Goal: Information Seeking & Learning: Learn about a topic

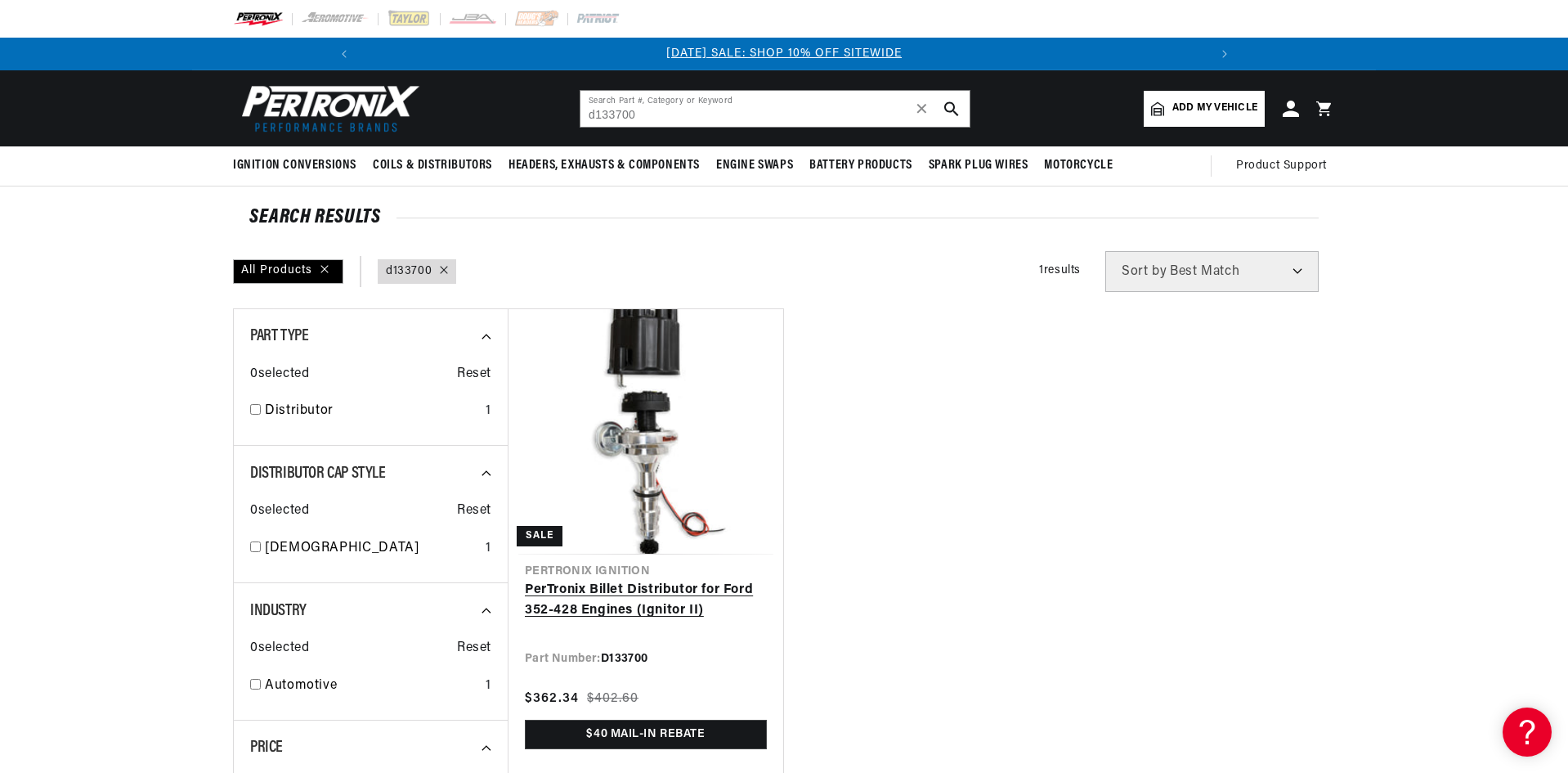
click at [627, 580] on link "PerTronix Billet Distributor for Ford 352-428 Engines (Ignitor II)" at bounding box center [646, 601] width 242 height 42
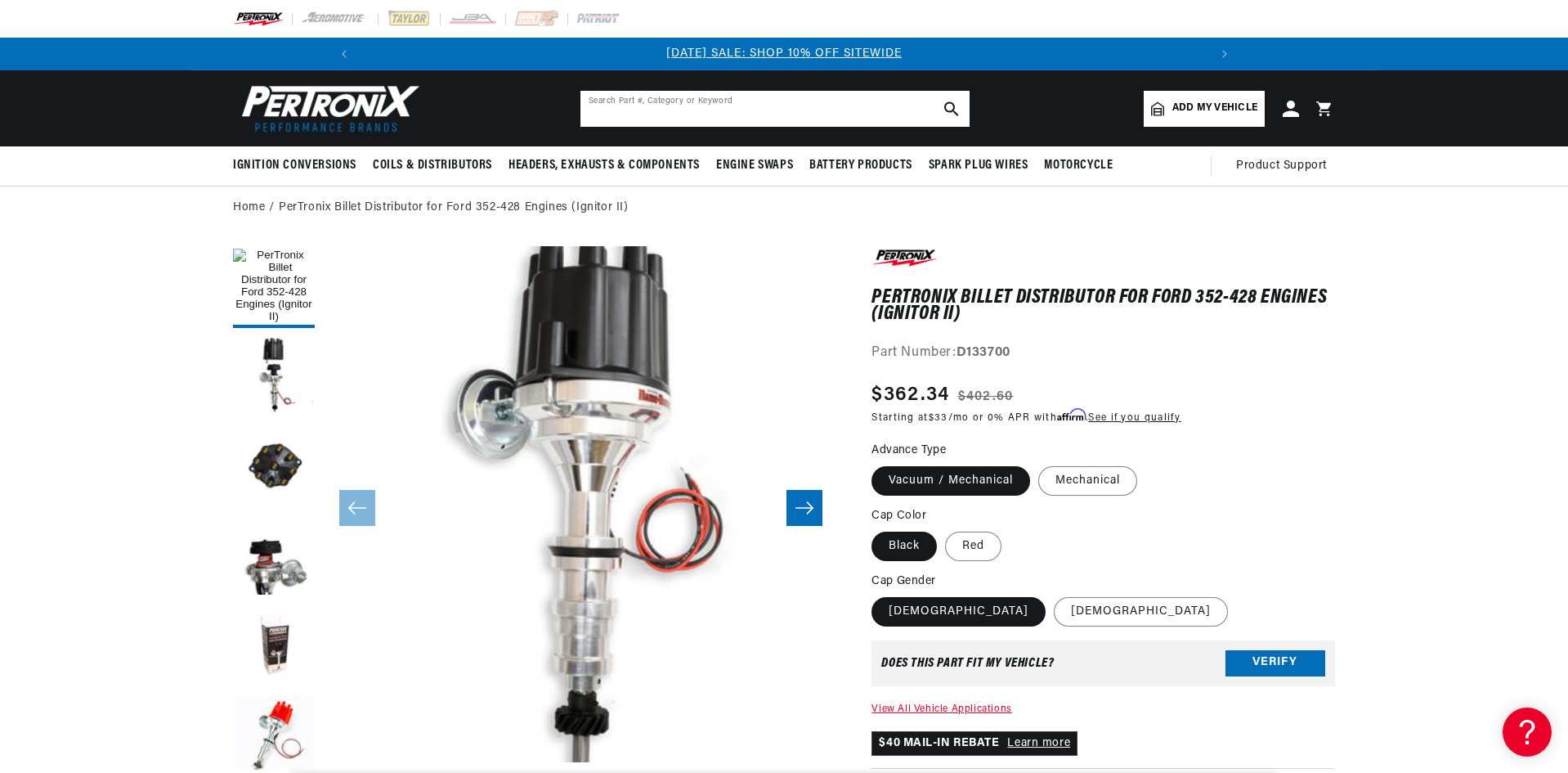
click at [762, 101] on input "text" at bounding box center [776, 108] width 390 height 36
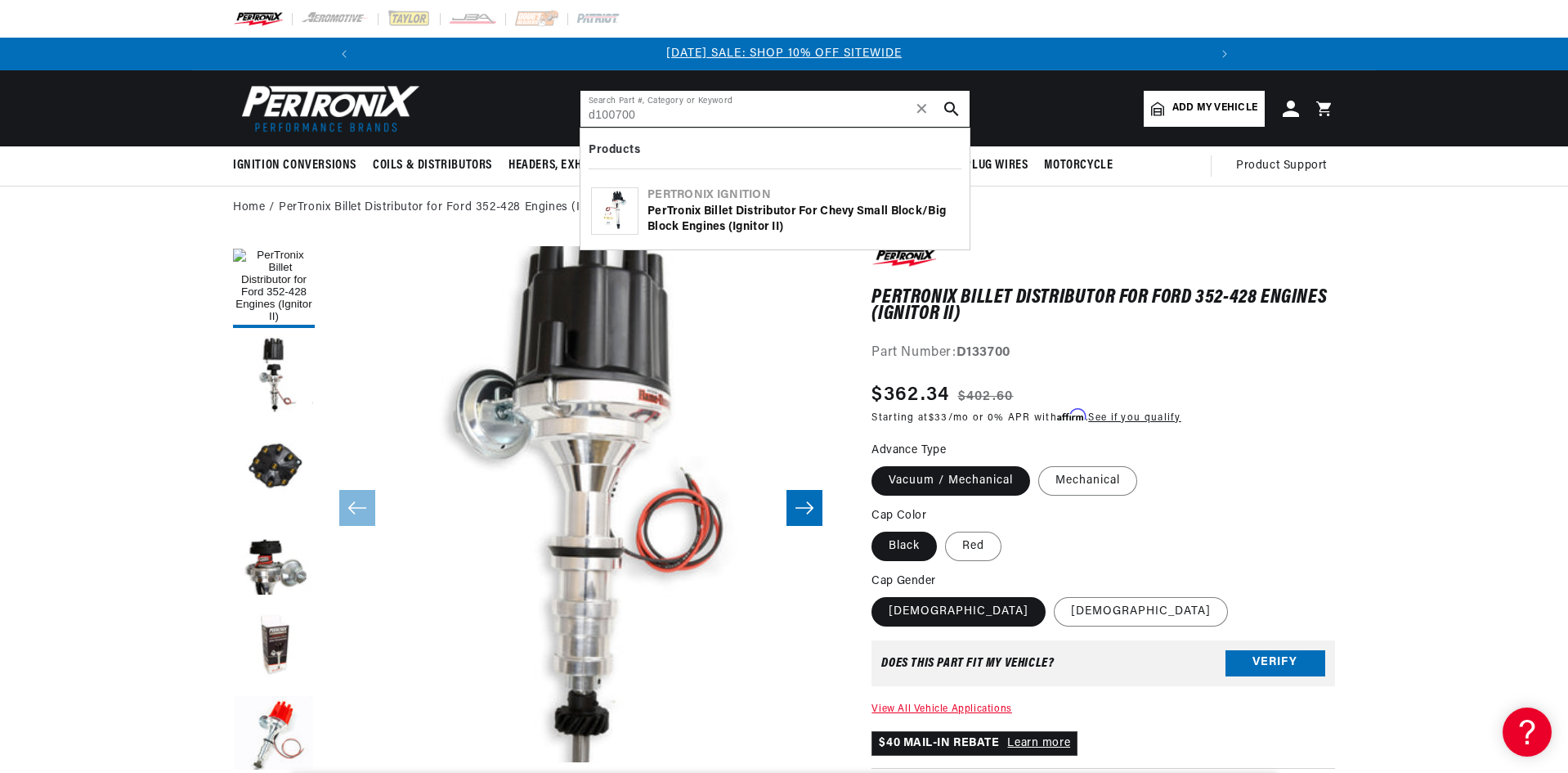
type input "d100700"
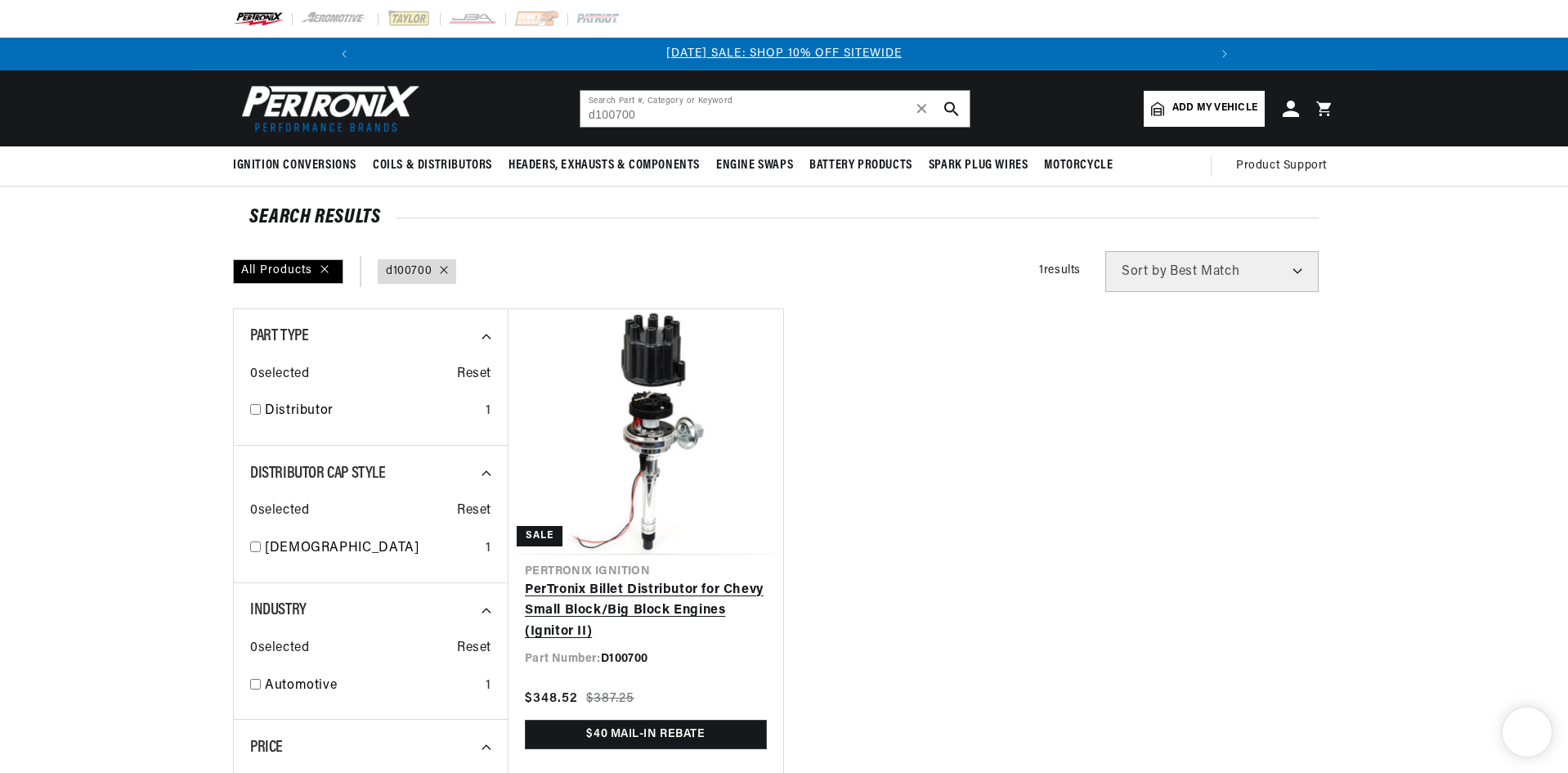
click at [549, 580] on link "PerTronix Billet Distributor for Chevy Small Block/Big Block Engines (Ignitor I…" at bounding box center [646, 611] width 242 height 63
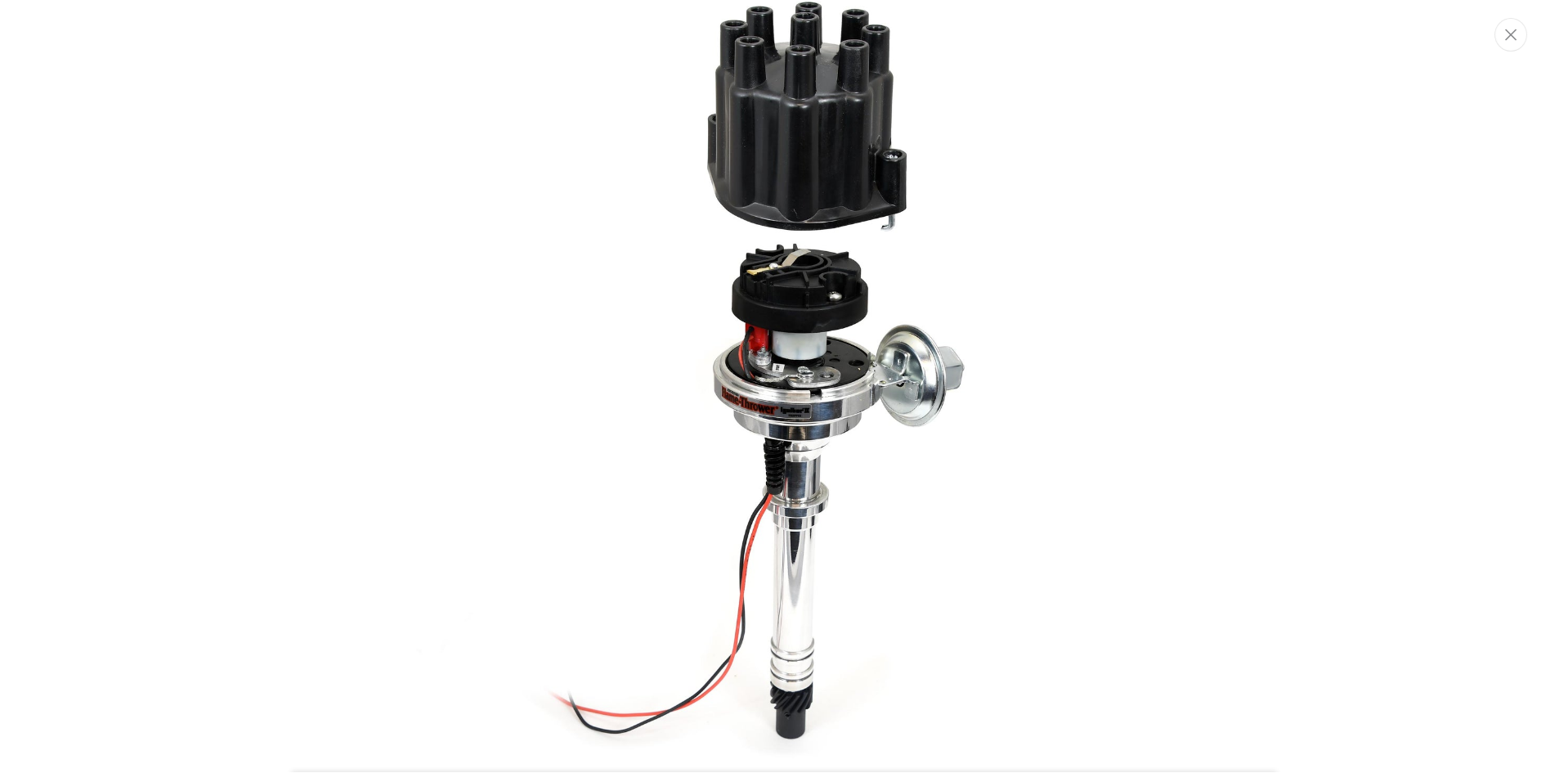
scroll to position [0, 874]
click at [851, 262] on img "Media gallery" at bounding box center [784, 371] width 883 height 883
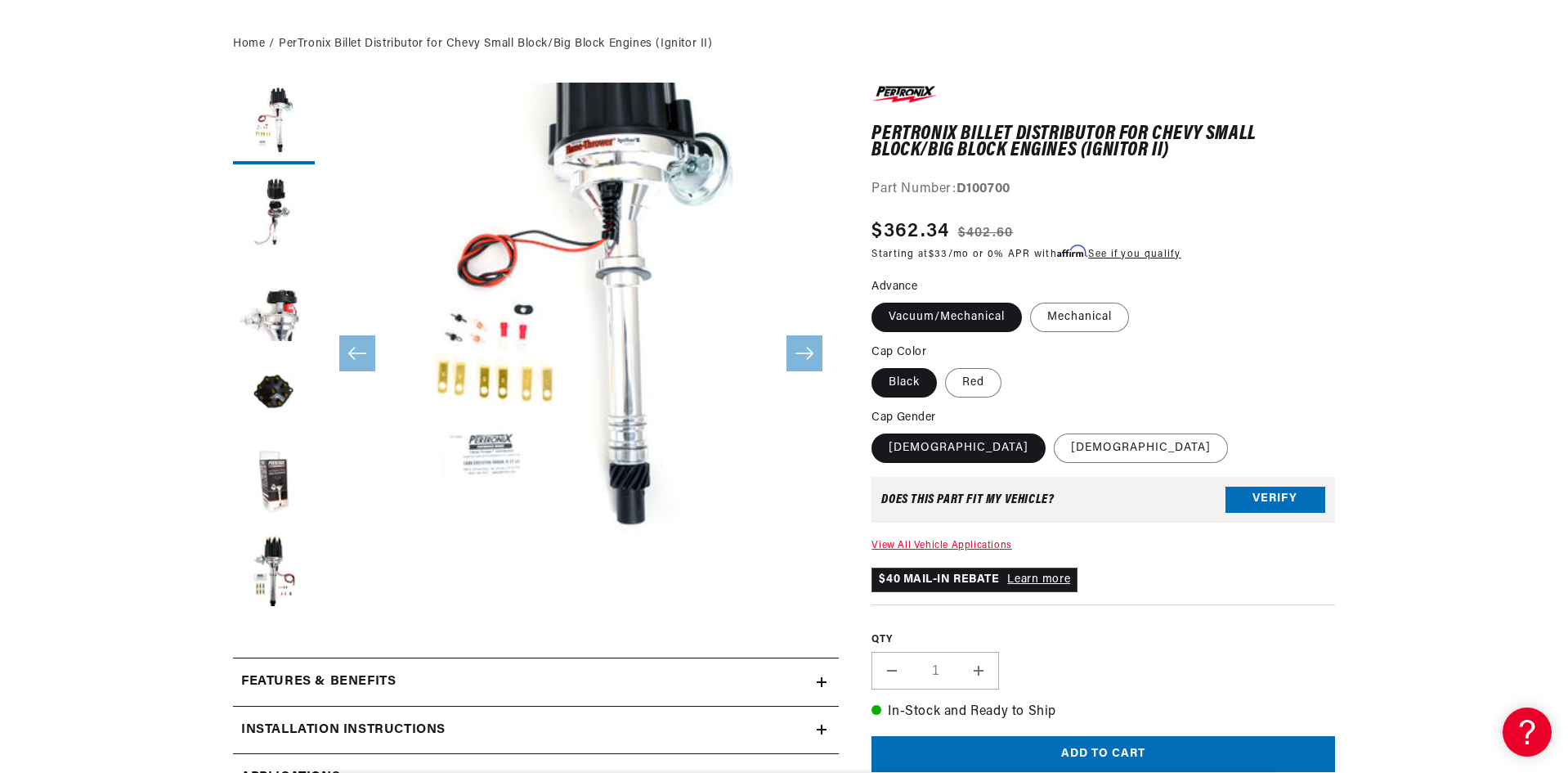
scroll to position [572, 0]
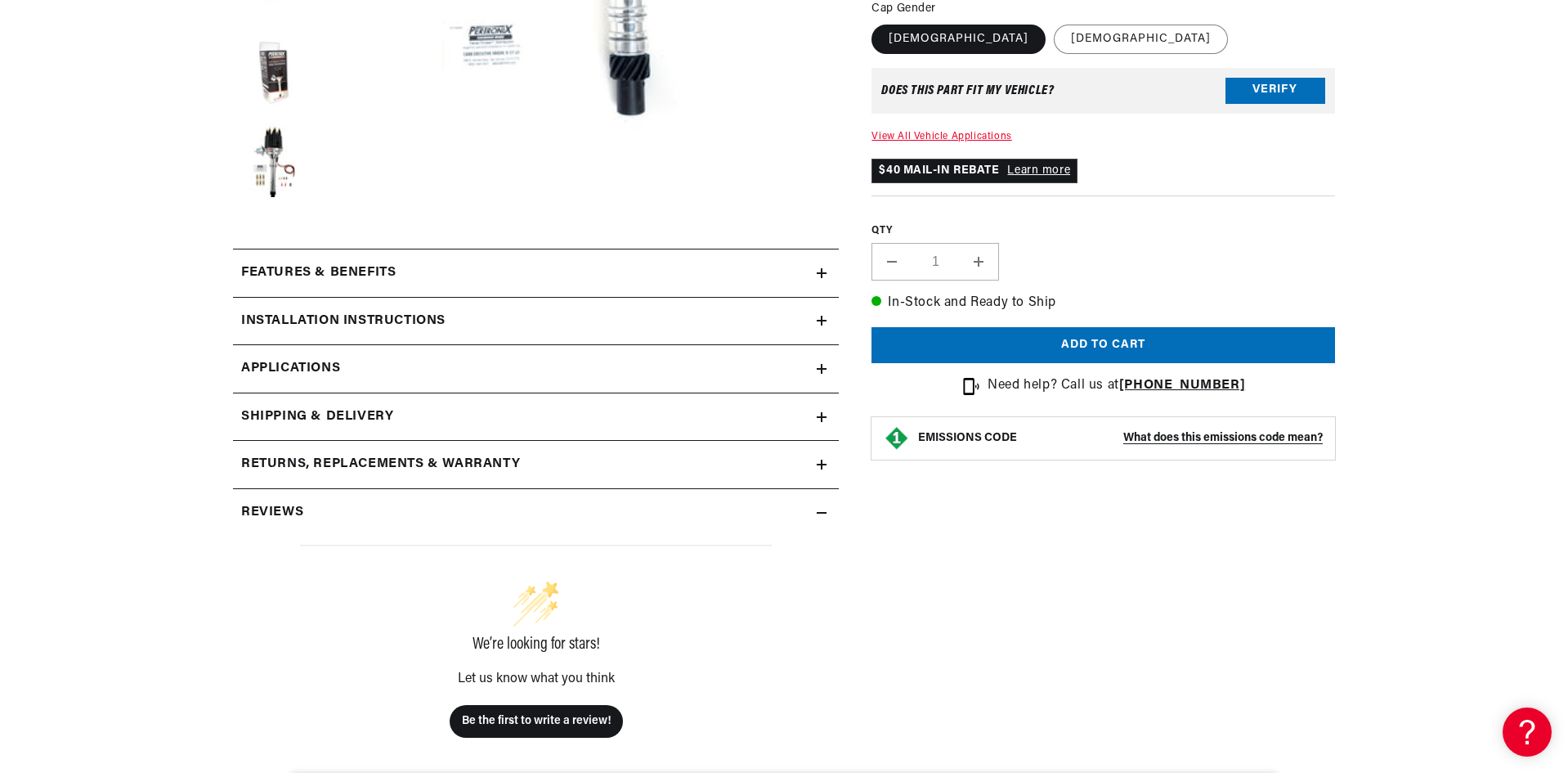
click at [826, 316] on icon at bounding box center [821, 320] width 10 height 10
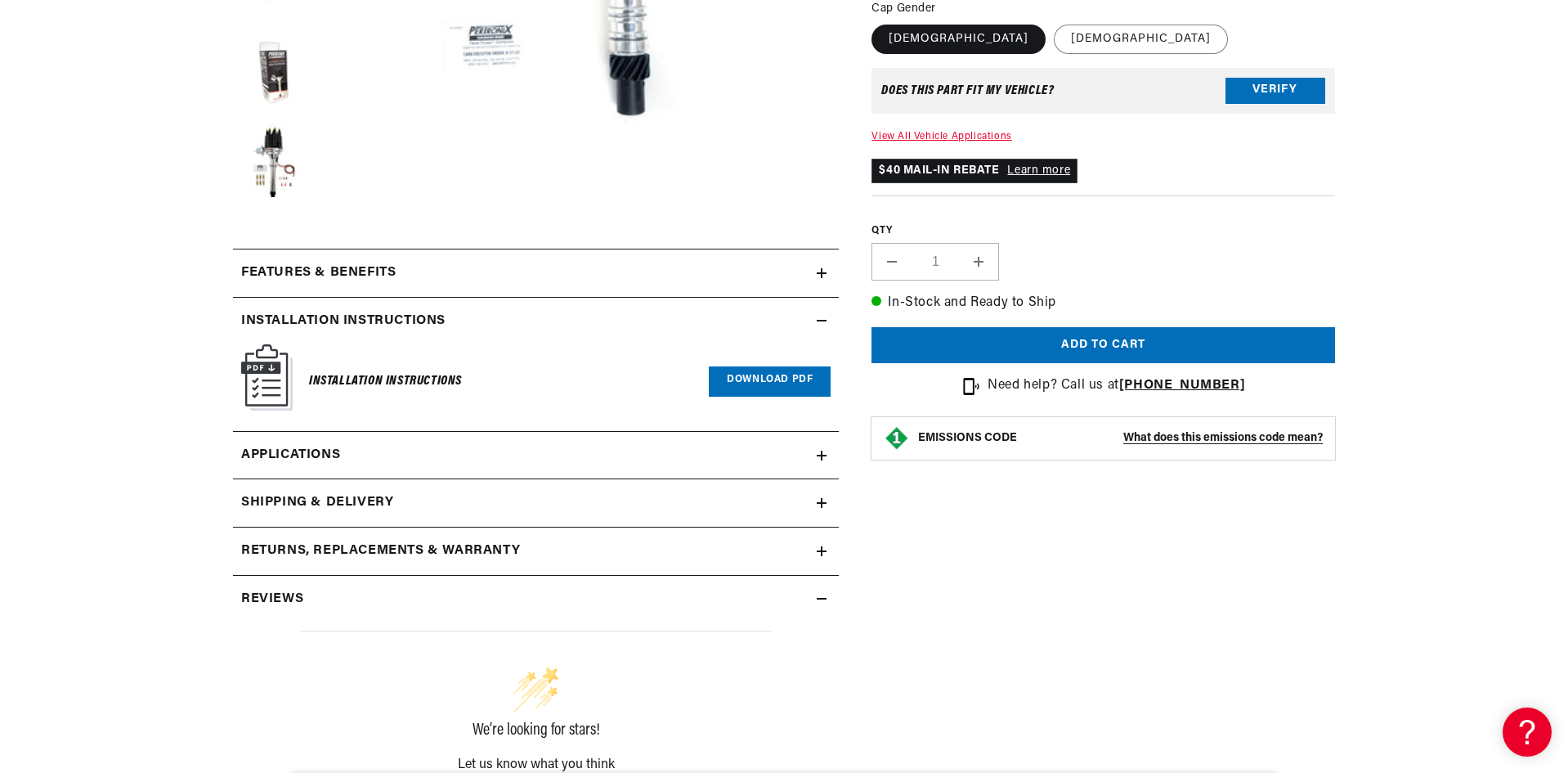
click at [783, 378] on link "Download PDF" at bounding box center [770, 381] width 121 height 31
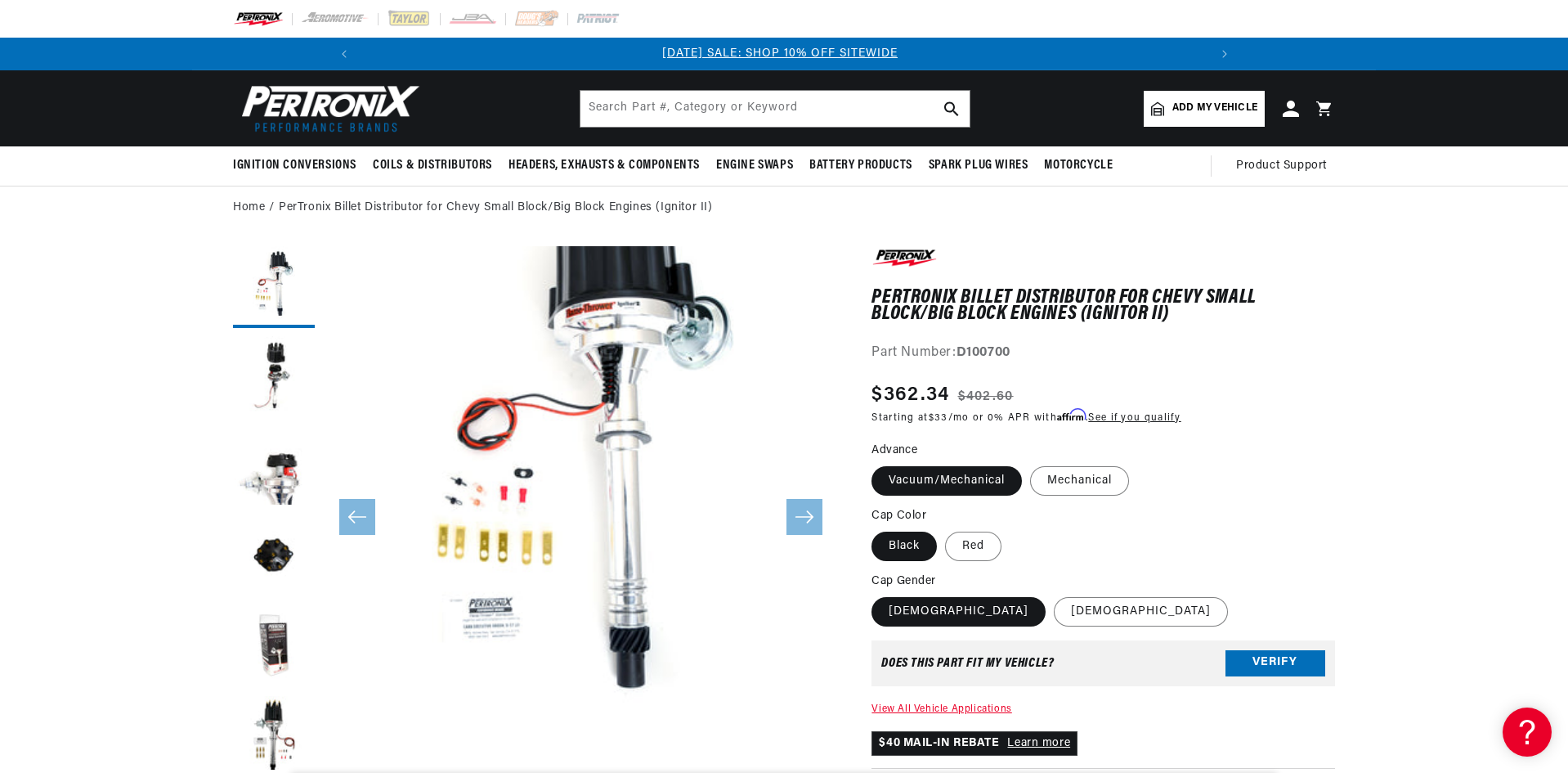
scroll to position [0, 0]
click at [712, 107] on input "text" at bounding box center [776, 108] width 390 height 36
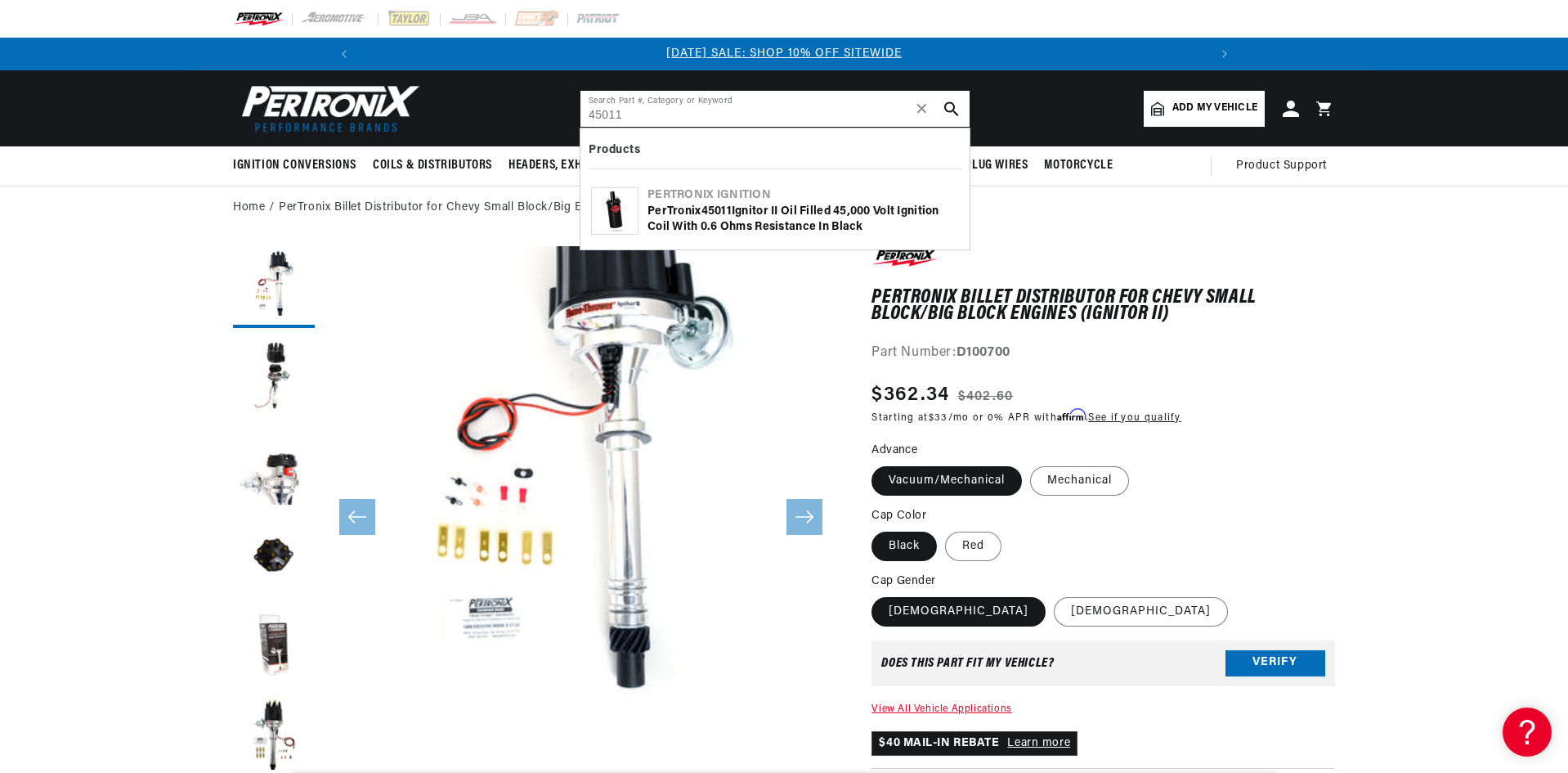
type input "45011"
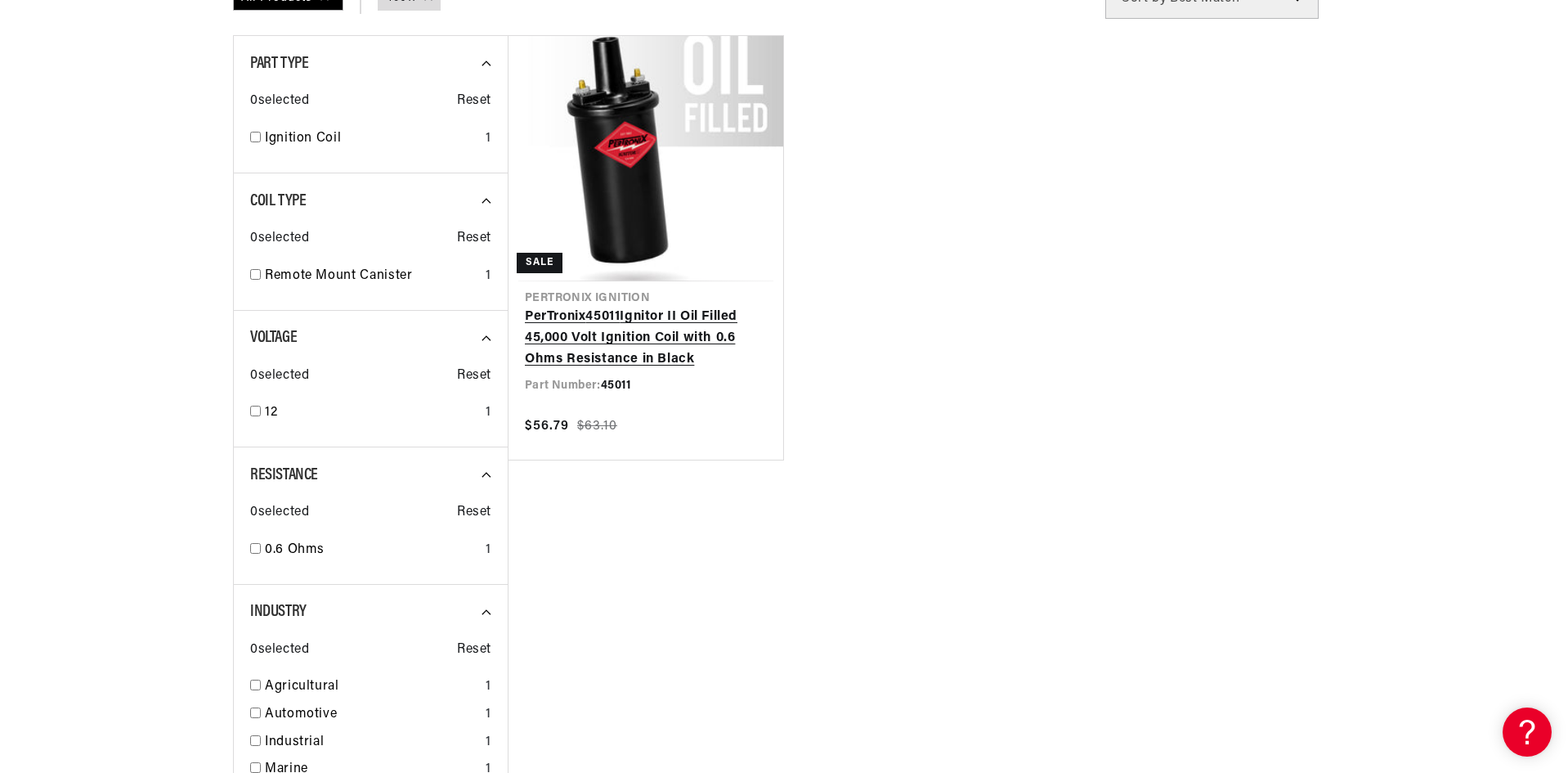
scroll to position [245, 0]
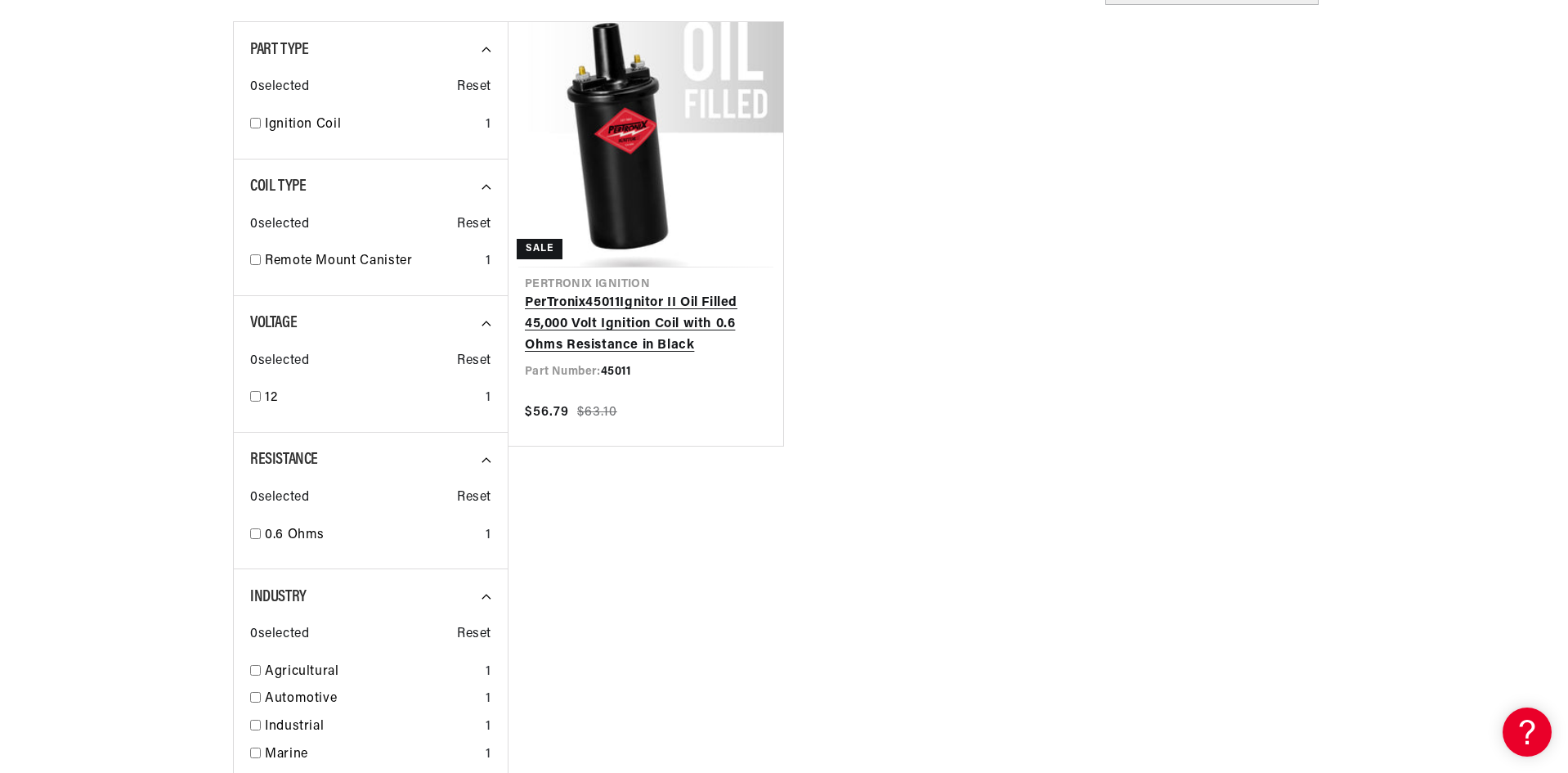
click at [688, 293] on link "PerTronix 45011 Ignitor II Oil Filled 45,000 Volt Ignition Coil with 0.6 Ohms R…" at bounding box center [646, 324] width 242 height 63
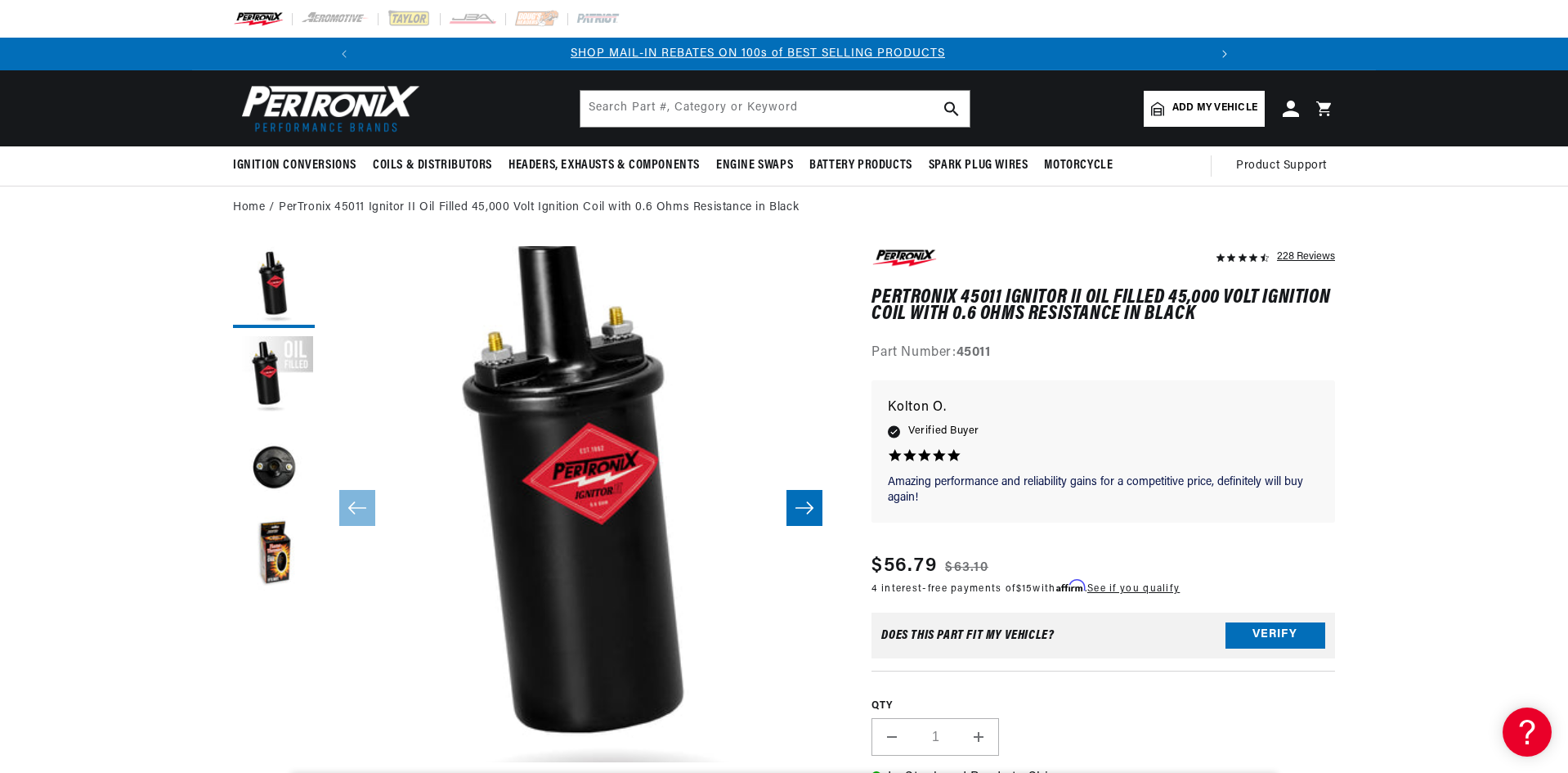
click at [1227, 52] on icon "Translation missing: en.sections.announcements.next_announcement" at bounding box center [1225, 53] width 5 height 8
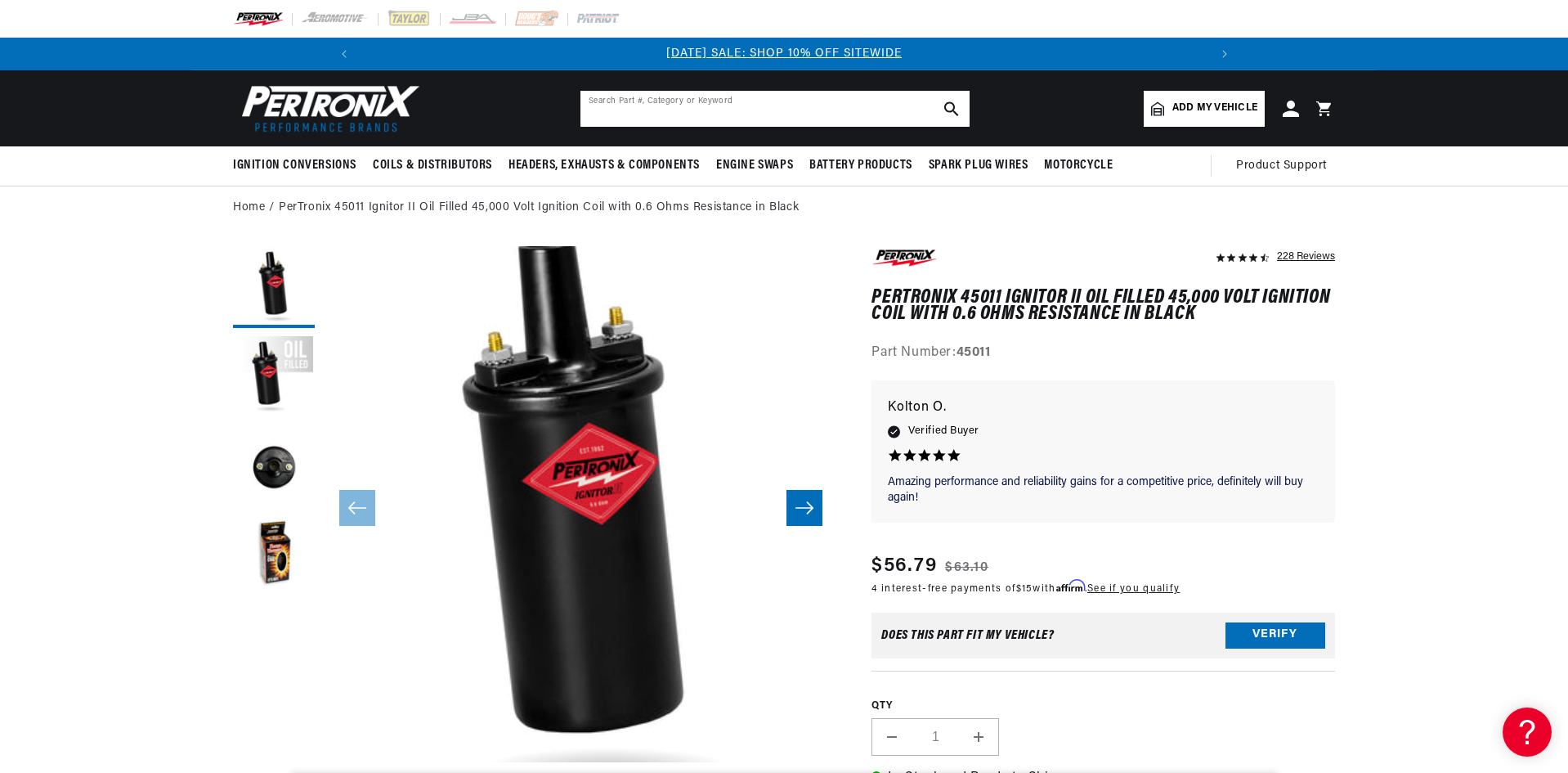
click at [681, 112] on input "text" at bounding box center [776, 108] width 390 height 36
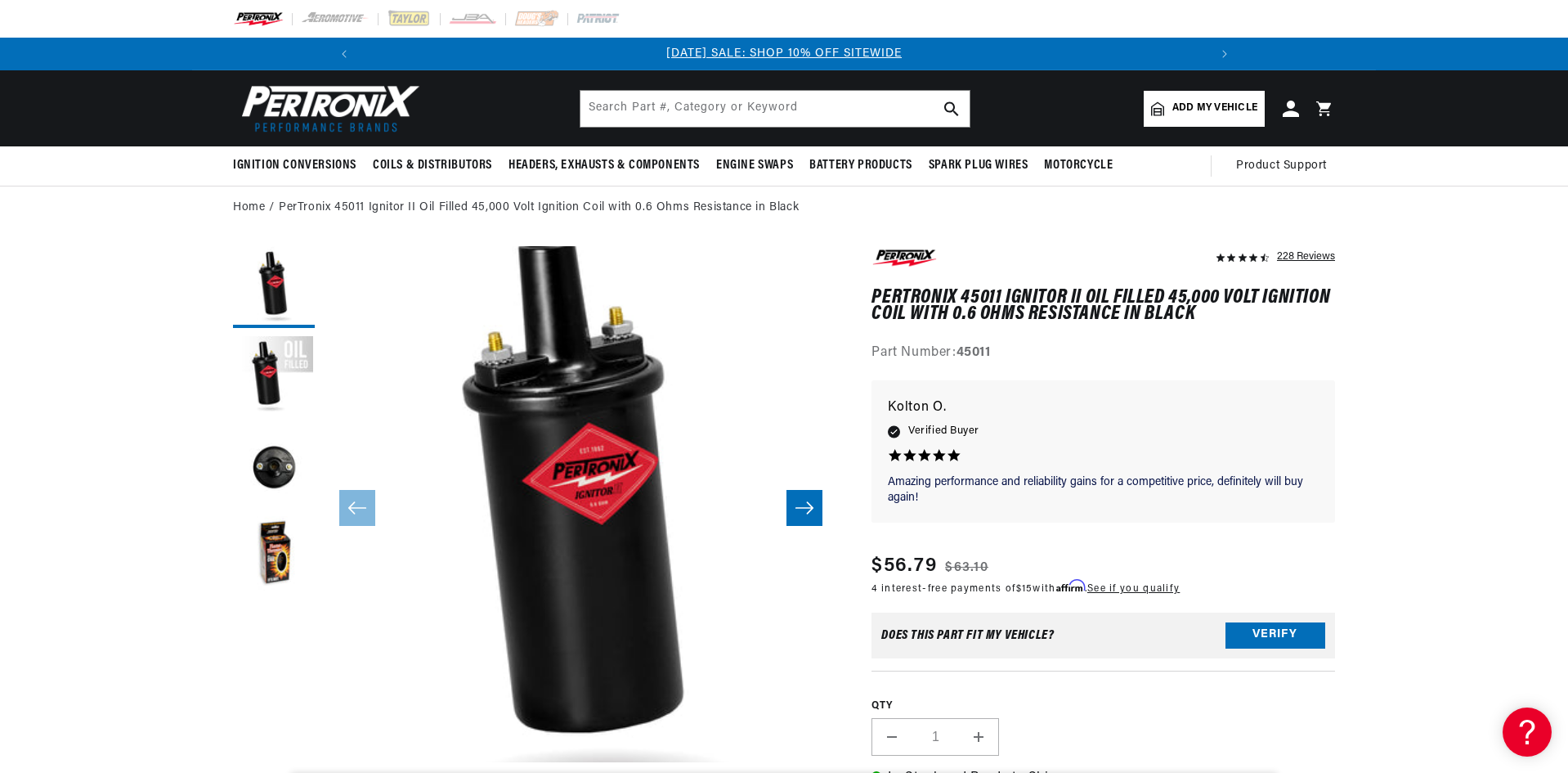
click at [1322, 250] on div "228 Reviews" at bounding box center [1306, 256] width 58 height 19
